Goal: Find specific page/section: Find specific page/section

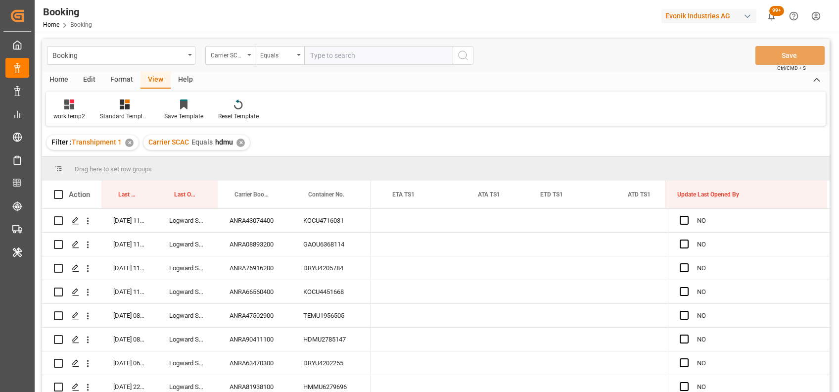
scroll to position [0, 10201]
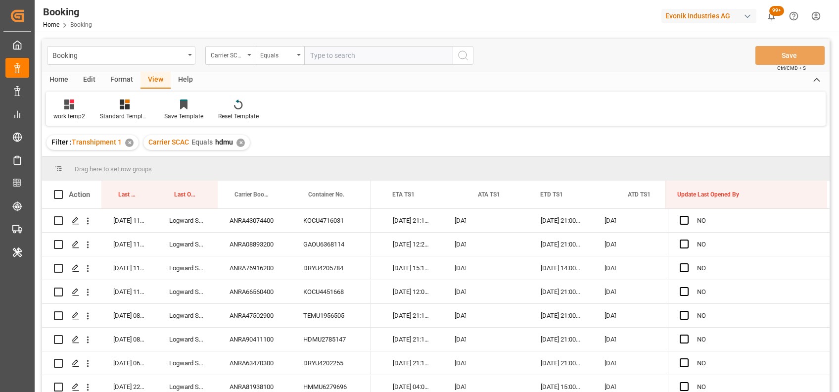
click at [492, 166] on div "Drag here to set row groups" at bounding box center [436, 169] width 788 height 24
click at [236, 141] on div "✕" at bounding box center [240, 143] width 8 height 8
drag, startPoint x: 126, startPoint y: 198, endPoint x: 111, endPoint y: 157, distance: 43.2
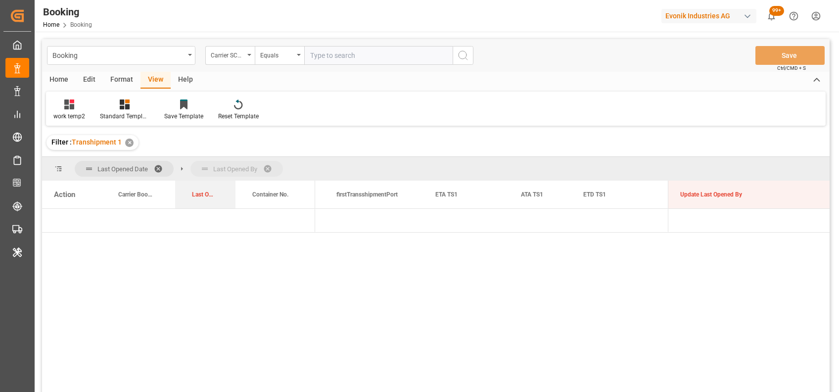
drag, startPoint x: 122, startPoint y: 198, endPoint x: 182, endPoint y: 175, distance: 64.2
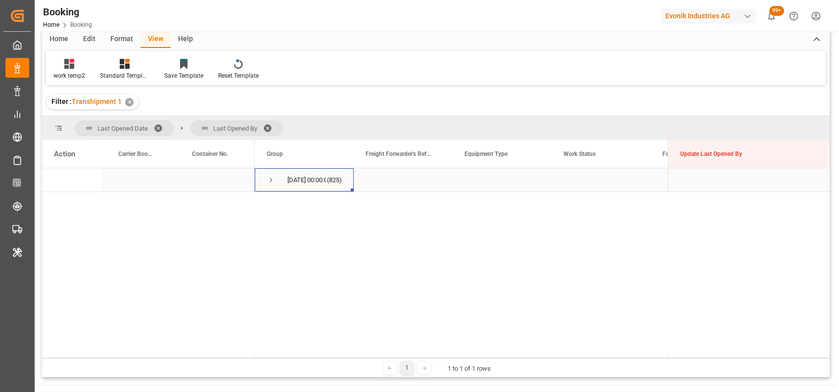
click at [271, 178] on span "Press SPACE to select this row." at bounding box center [271, 180] width 9 height 9
click at [110, 42] on div "Format" at bounding box center [122, 39] width 38 height 17
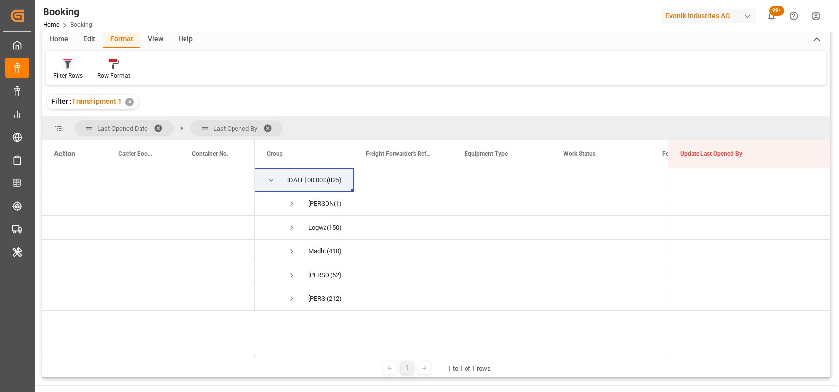
click at [67, 71] on div "Filter Rows" at bounding box center [67, 75] width 29 height 9
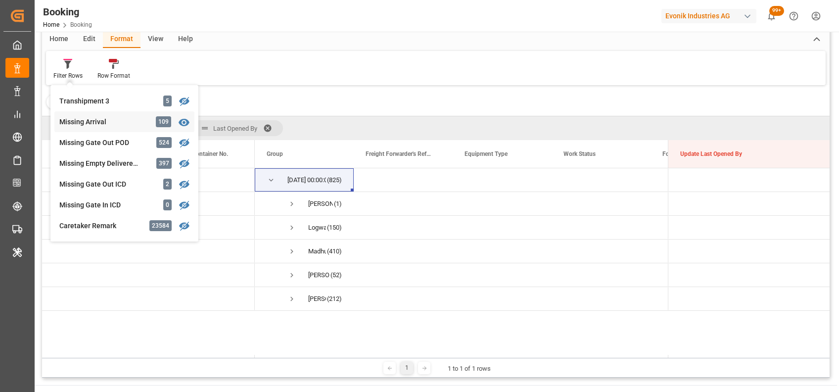
scroll to position [374, 0]
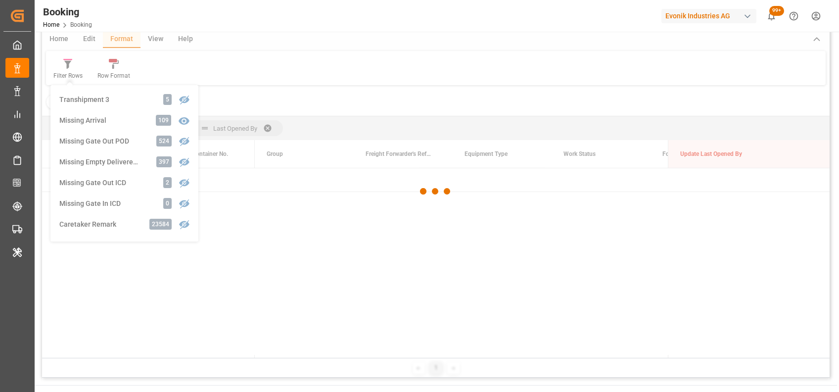
click at [117, 162] on div "Booking Carrier SCAC Equals Save Ctrl/CMD + S Home Edit Format View Help Filter…" at bounding box center [436, 188] width 788 height 379
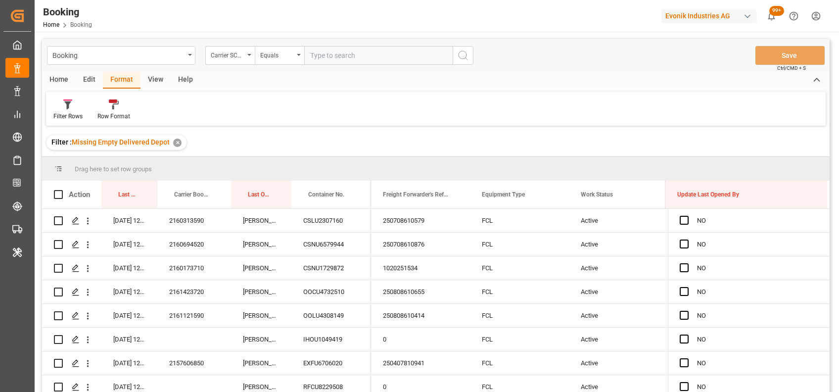
scroll to position [18, 0]
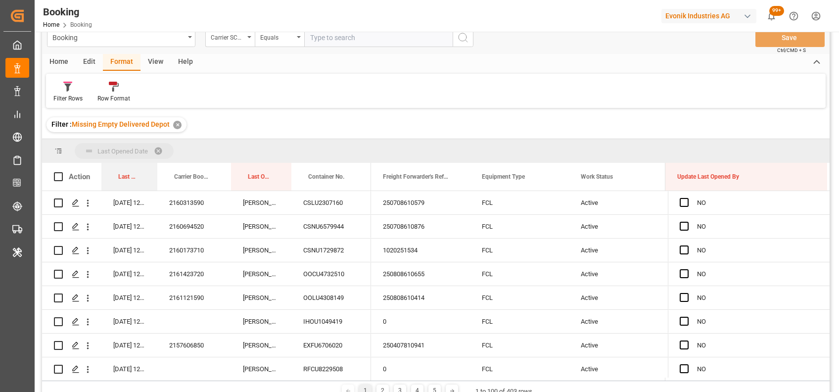
drag, startPoint x: 128, startPoint y: 180, endPoint x: 120, endPoint y: 159, distance: 22.7
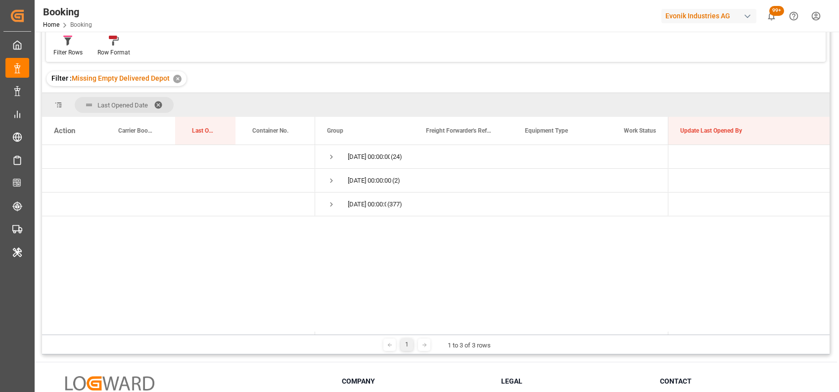
scroll to position [0, 0]
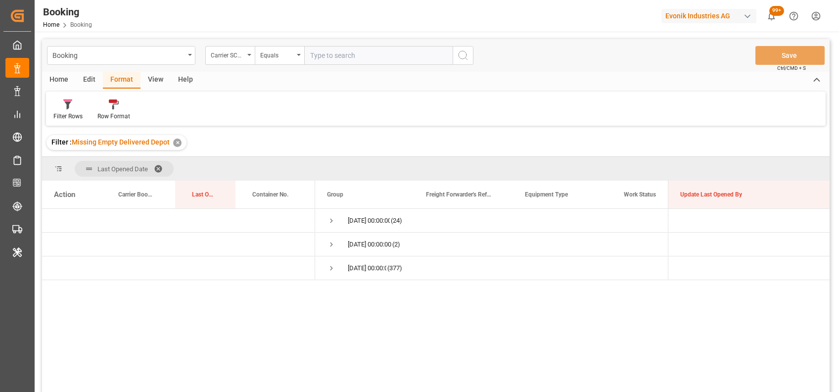
click at [155, 78] on div "View" at bounding box center [156, 80] width 30 height 17
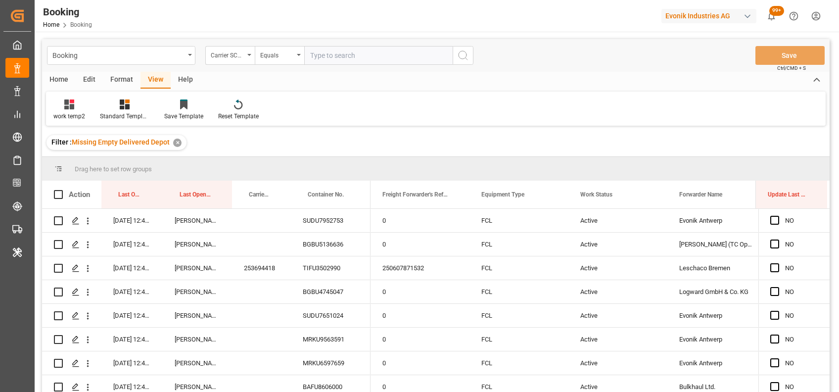
click at [72, 116] on div "work temp2" at bounding box center [69, 116] width 32 height 9
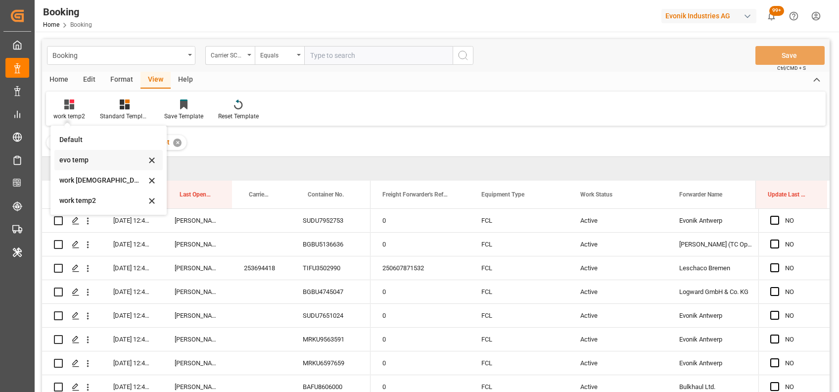
click at [78, 167] on div "evo temp" at bounding box center [108, 160] width 108 height 20
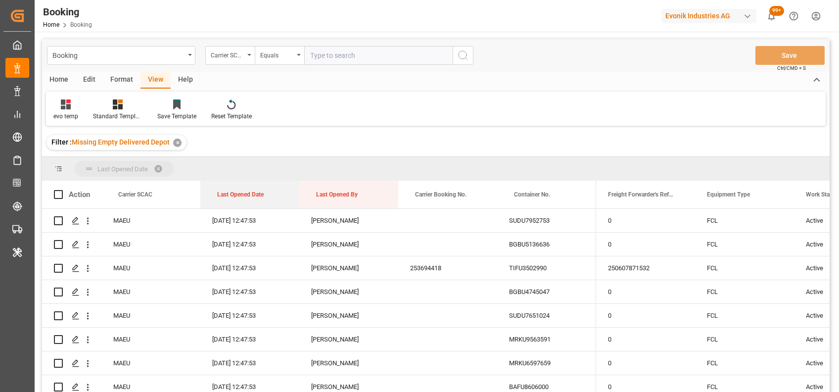
drag, startPoint x: 229, startPoint y: 198, endPoint x: 219, endPoint y: 172, distance: 28.0
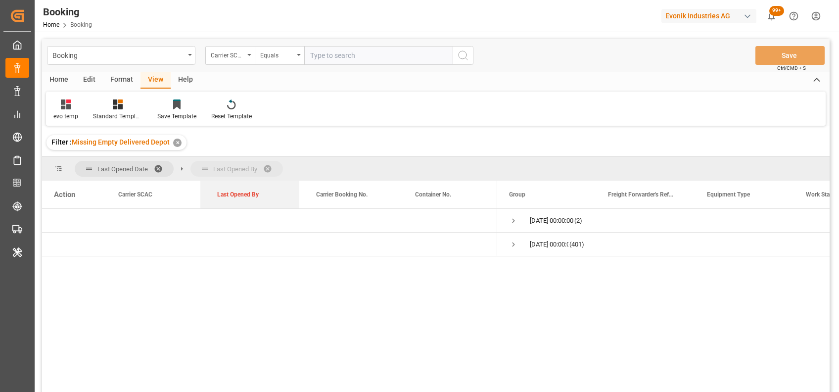
drag, startPoint x: 248, startPoint y: 192, endPoint x: 241, endPoint y: 175, distance: 18.5
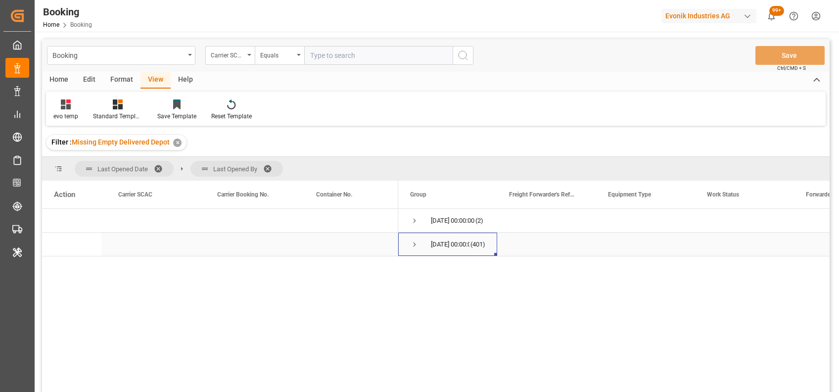
click at [416, 244] on span "Press SPACE to select this row." at bounding box center [414, 244] width 9 height 9
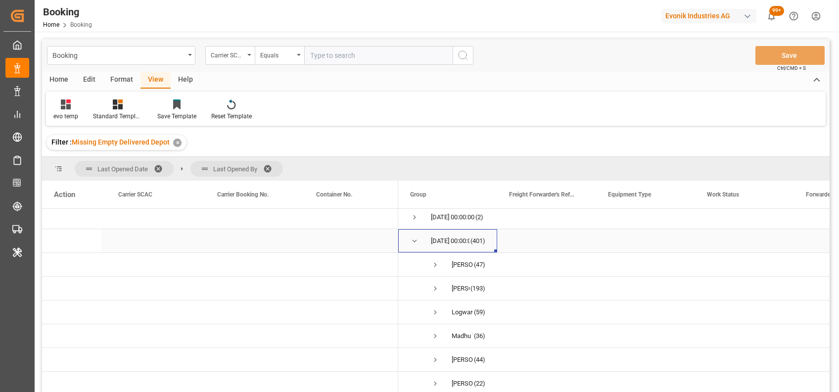
click at [417, 239] on span "Press SPACE to select this row." at bounding box center [414, 240] width 9 height 9
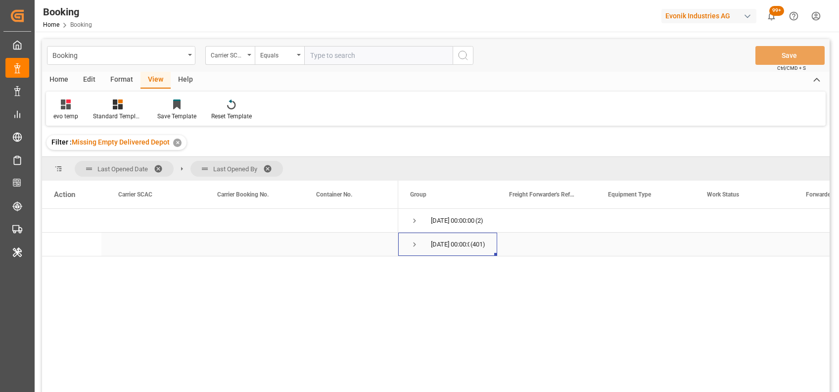
scroll to position [0, 0]
click at [412, 221] on span "Press SPACE to select this row." at bounding box center [414, 220] width 9 height 9
click at [435, 245] on span "Press SPACE to select this row." at bounding box center [435, 244] width 9 height 9
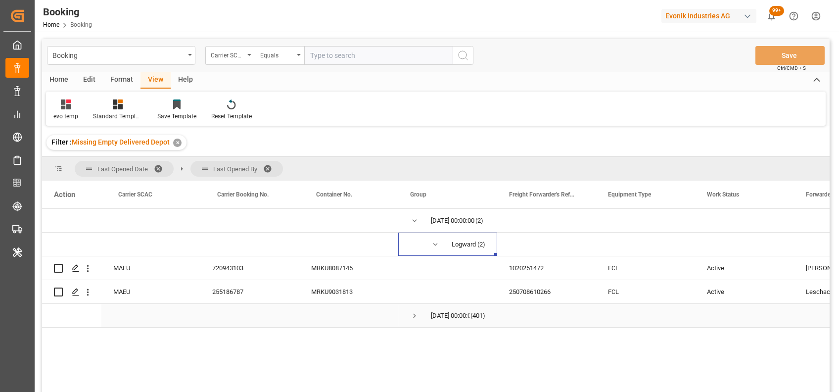
click at [344, 327] on div "Press SPACE to select this row." at bounding box center [348, 315] width 99 height 23
click at [412, 219] on span "Press SPACE to select this row." at bounding box center [414, 220] width 9 height 9
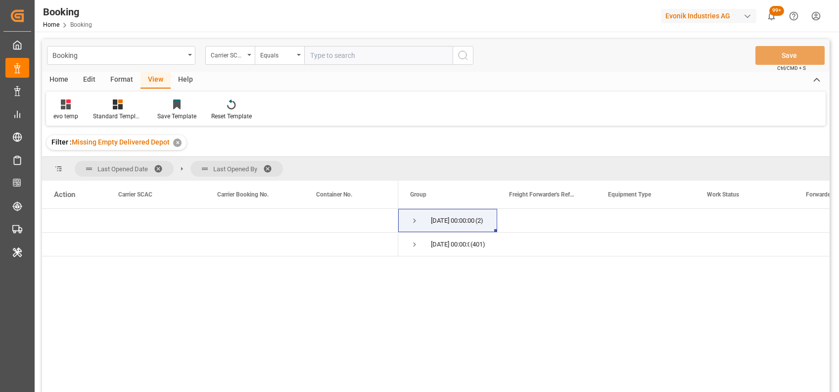
click at [269, 169] on span at bounding box center [271, 168] width 16 height 9
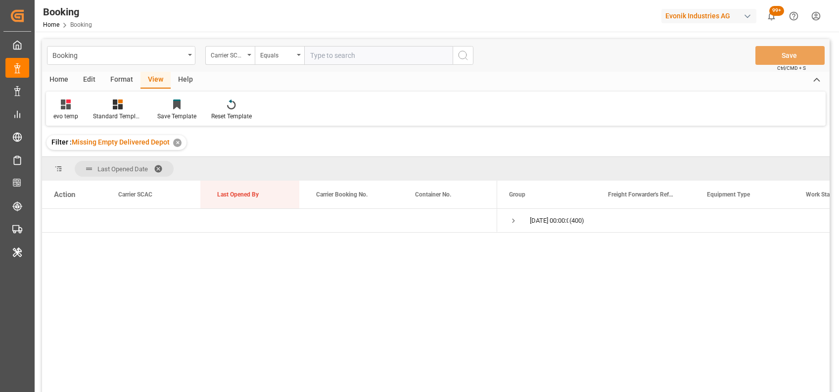
click at [126, 83] on div "Format" at bounding box center [122, 80] width 38 height 17
click at [76, 108] on div at bounding box center [67, 104] width 29 height 10
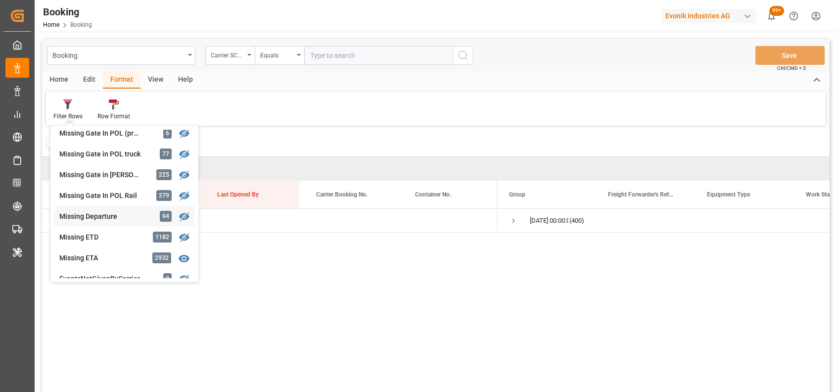
scroll to position [153, 0]
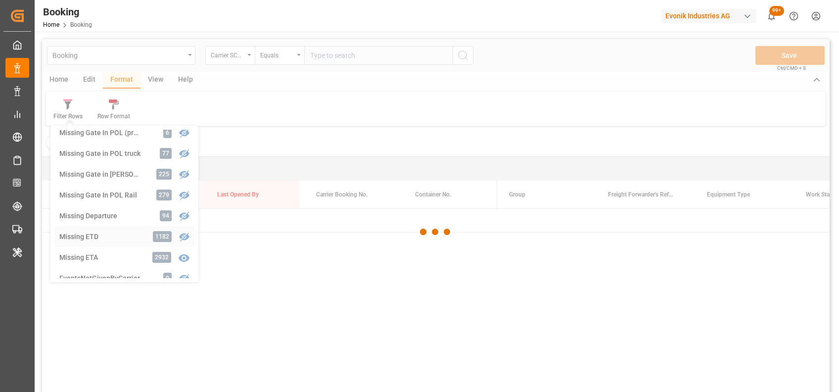
click at [88, 235] on div "Booking Carrier SCAC Equals Save Ctrl/CMD + S Home Edit Format View Help Filter…" at bounding box center [436, 228] width 788 height 379
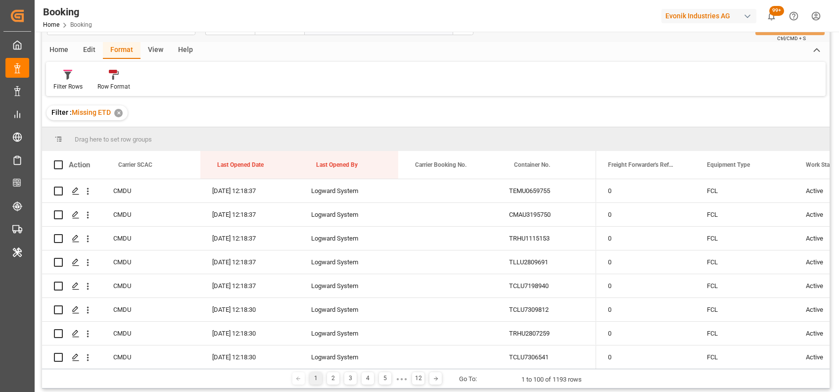
scroll to position [17, 0]
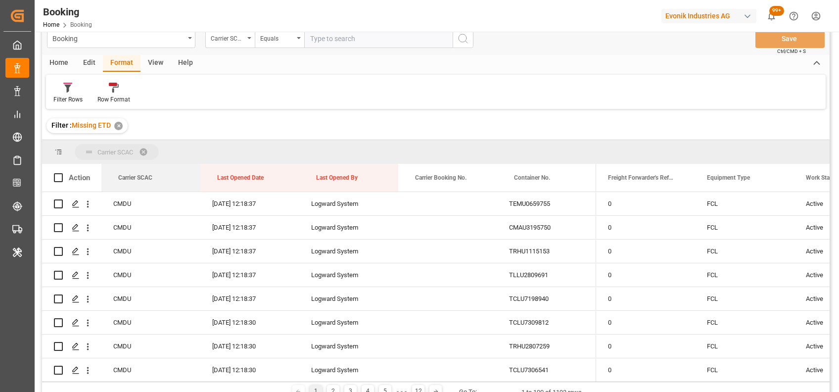
drag, startPoint x: 136, startPoint y: 179, endPoint x: 119, endPoint y: 150, distance: 33.5
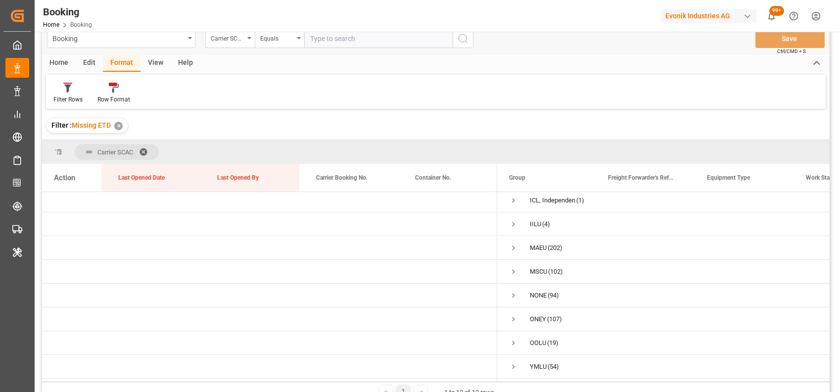
scroll to position [101, 0]
click at [143, 147] on span at bounding box center [147, 151] width 16 height 9
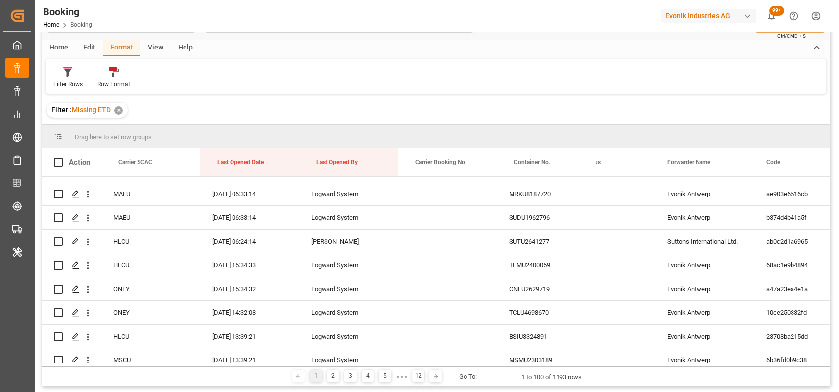
scroll to position [1401, 0]
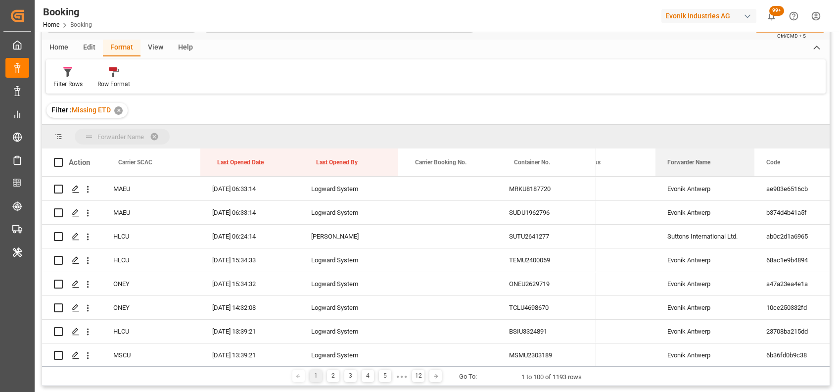
drag, startPoint x: 681, startPoint y: 166, endPoint x: 660, endPoint y: 139, distance: 33.9
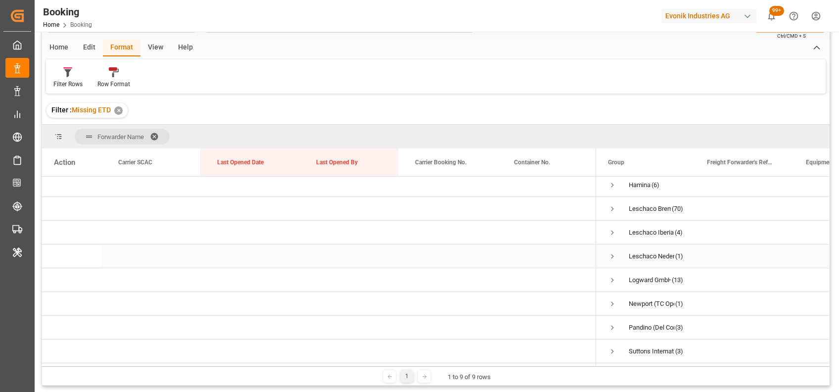
scroll to position [0, 0]
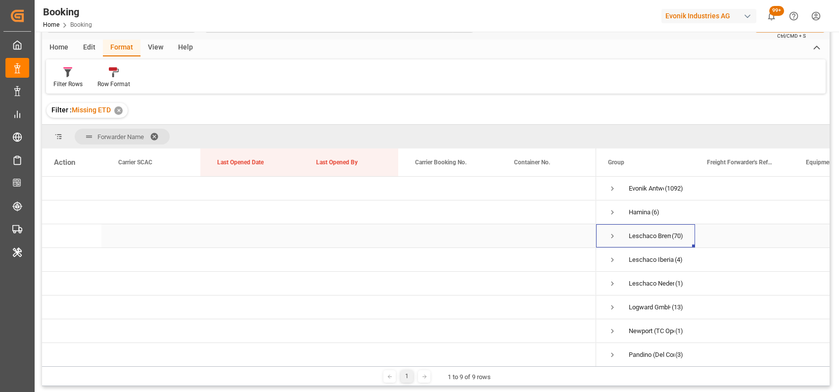
click at [611, 230] on span "Press SPACE to select this row." at bounding box center [612, 236] width 9 height 23
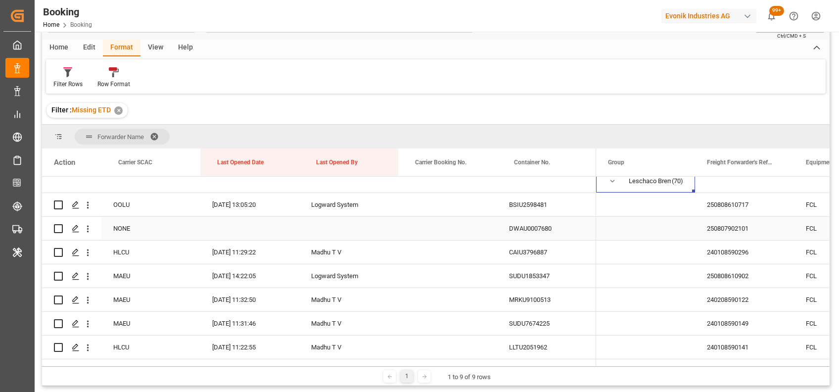
scroll to position [55, 0]
